Goal: Find specific page/section: Find specific page/section

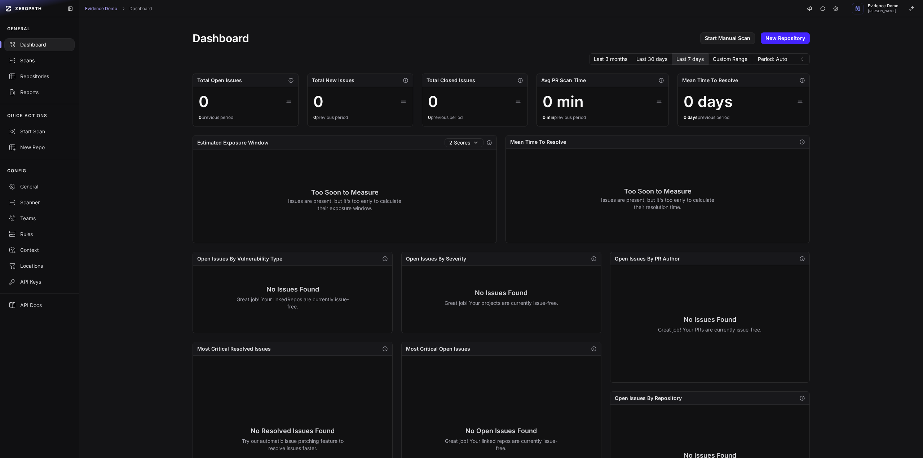
click at [31, 62] on div "Scans" at bounding box center [40, 60] width 62 height 7
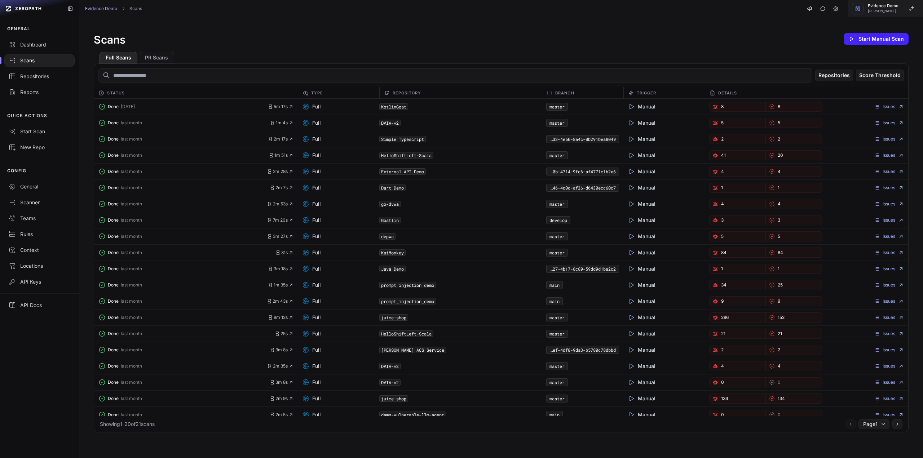
click at [873, 6] on span "Evidence Demo" at bounding box center [883, 6] width 31 height 4
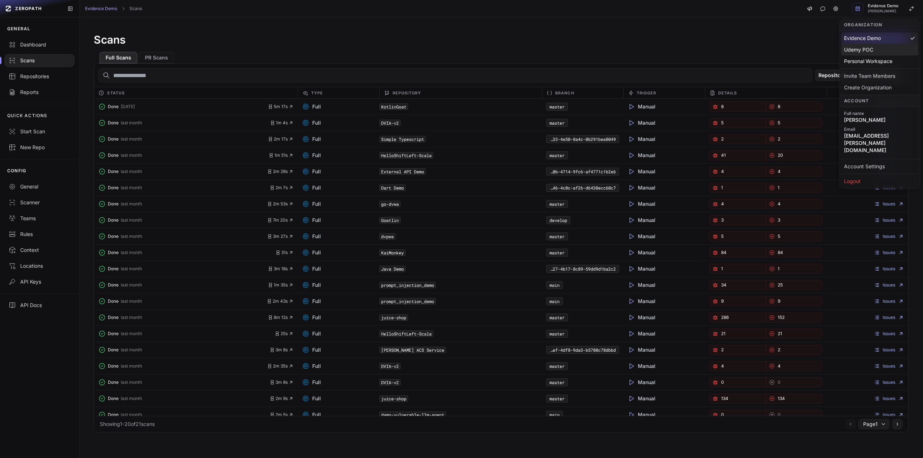
click at [865, 49] on div "Udemy POC" at bounding box center [879, 50] width 77 height 12
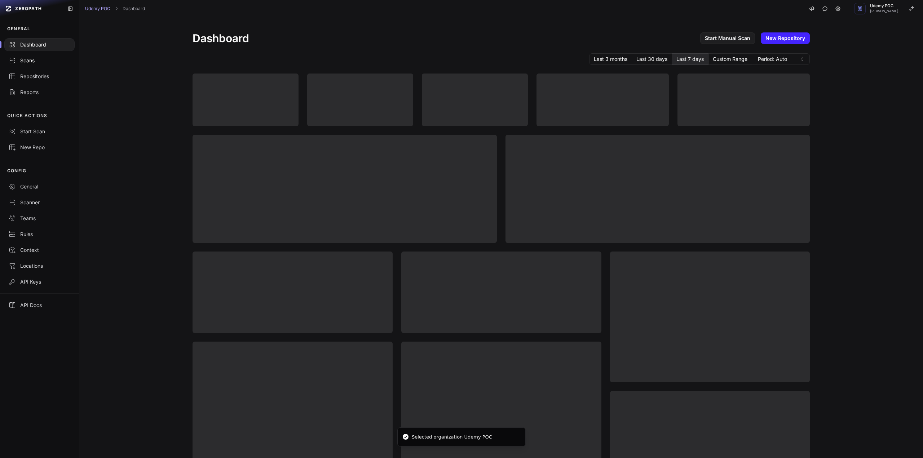
click at [57, 59] on div "Scans" at bounding box center [40, 60] width 62 height 7
